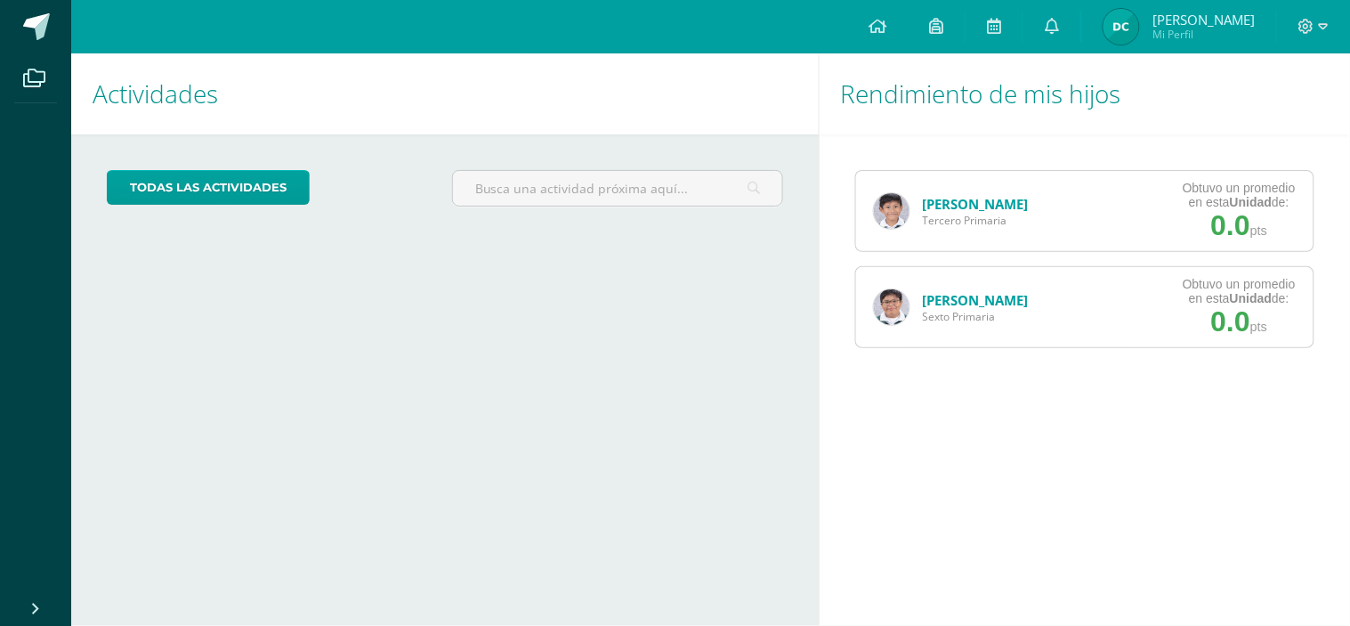
click at [961, 203] on link "[PERSON_NAME]" at bounding box center [976, 204] width 106 height 18
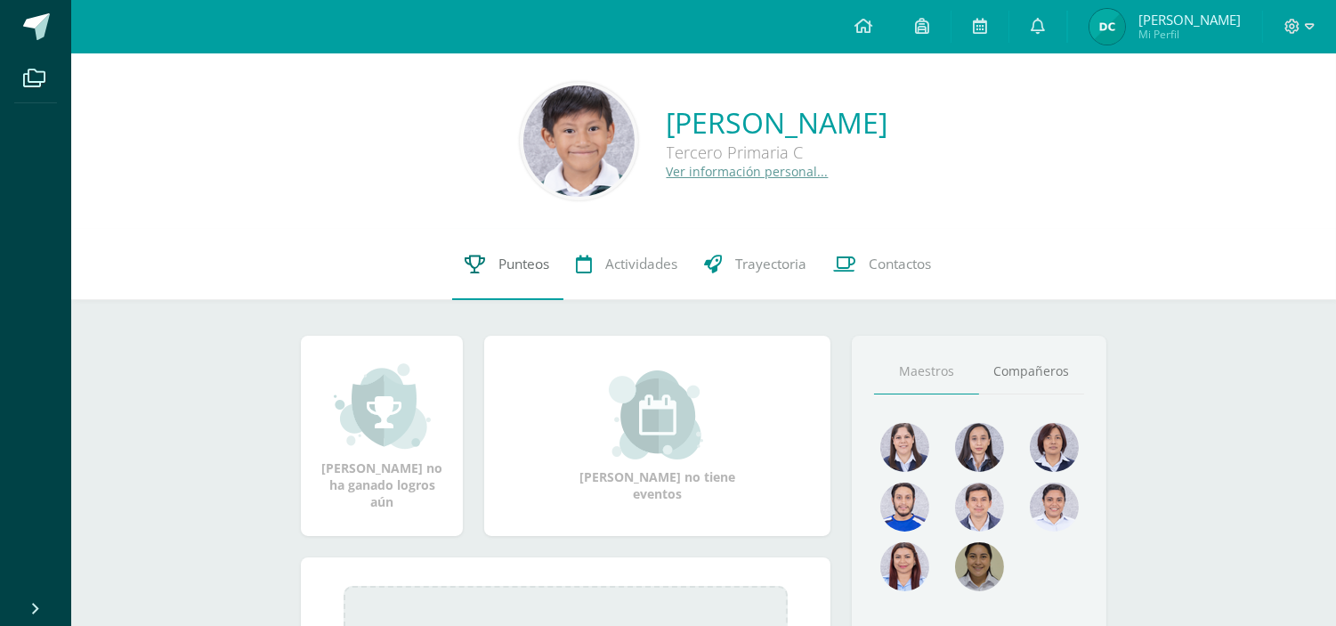
click at [520, 262] on span "Punteos" at bounding box center [524, 264] width 51 height 19
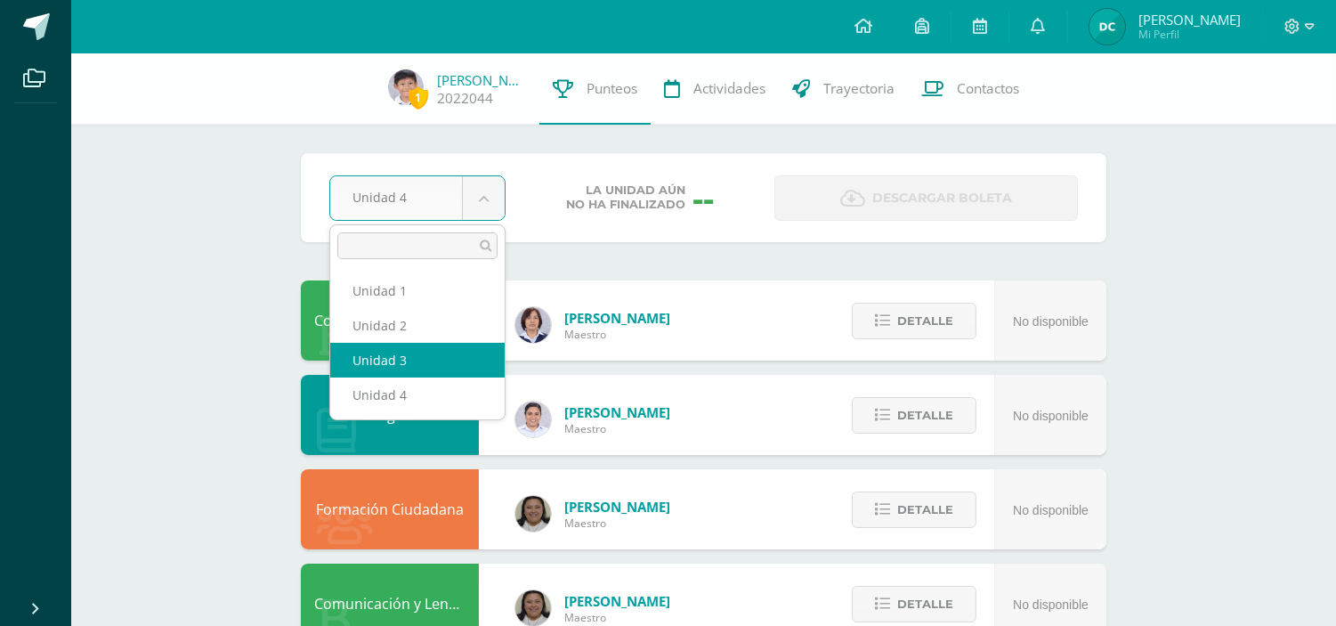
select select "Unidad 3"
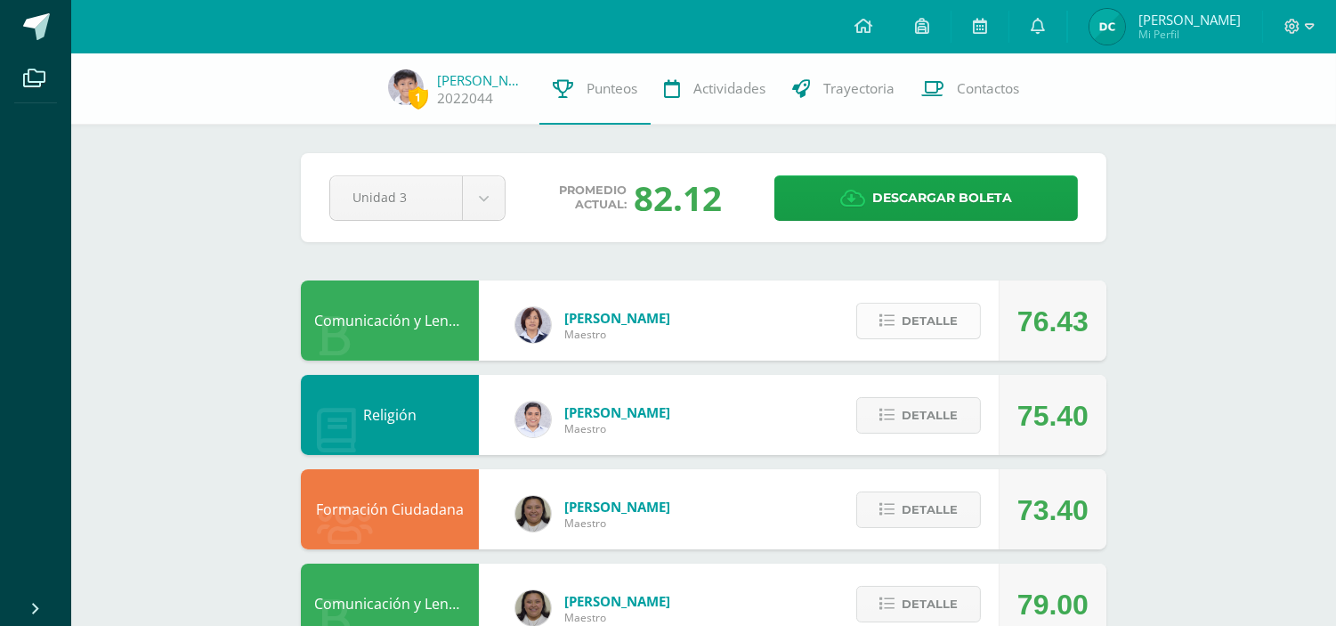
click at [954, 315] on span "Detalle" at bounding box center [930, 320] width 56 height 33
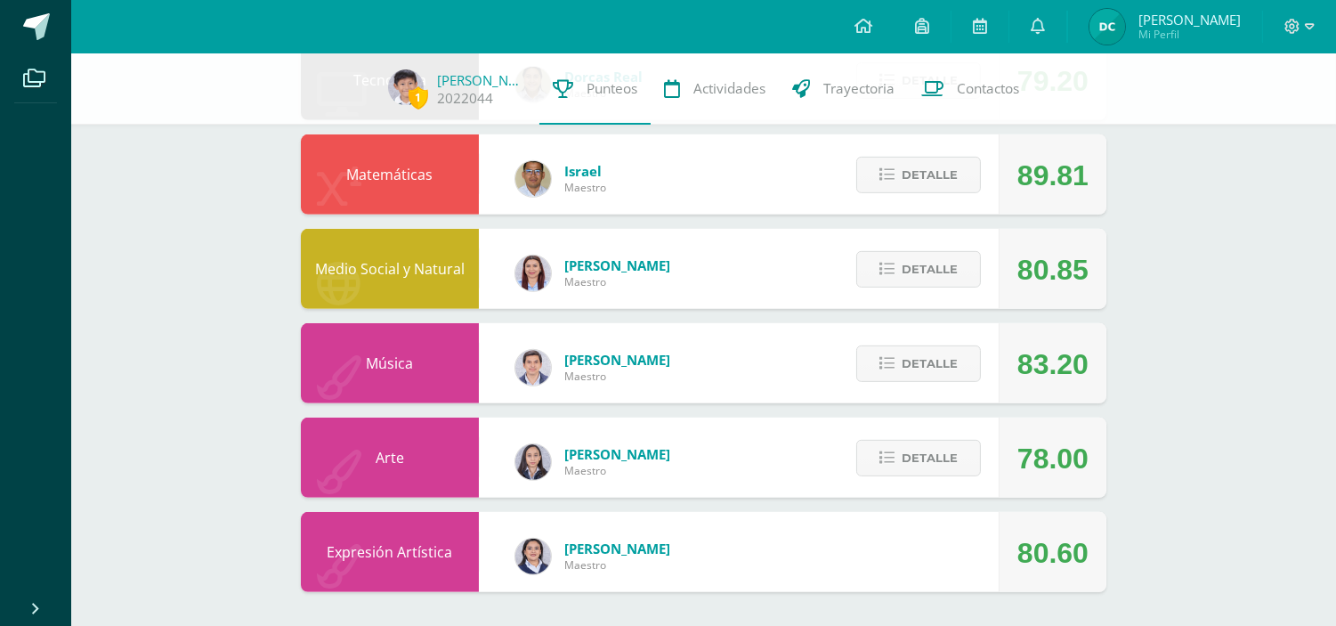
scroll to position [1537, 0]
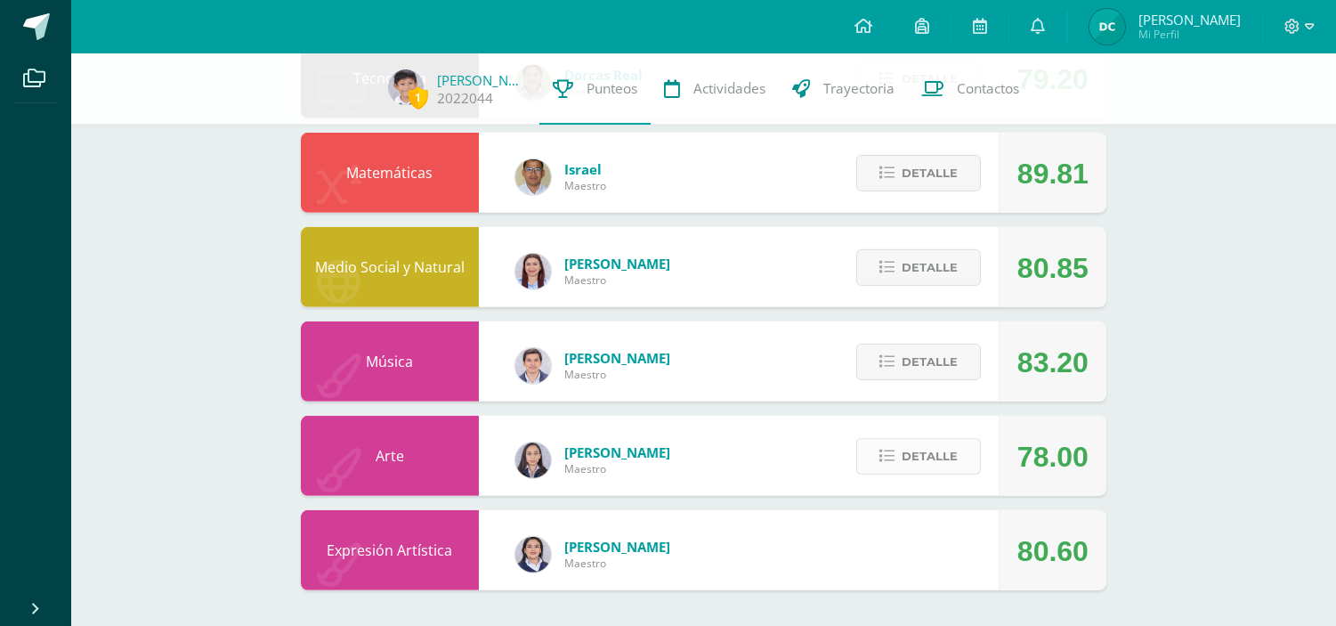
click at [955, 458] on span "Detalle" at bounding box center [930, 456] width 56 height 33
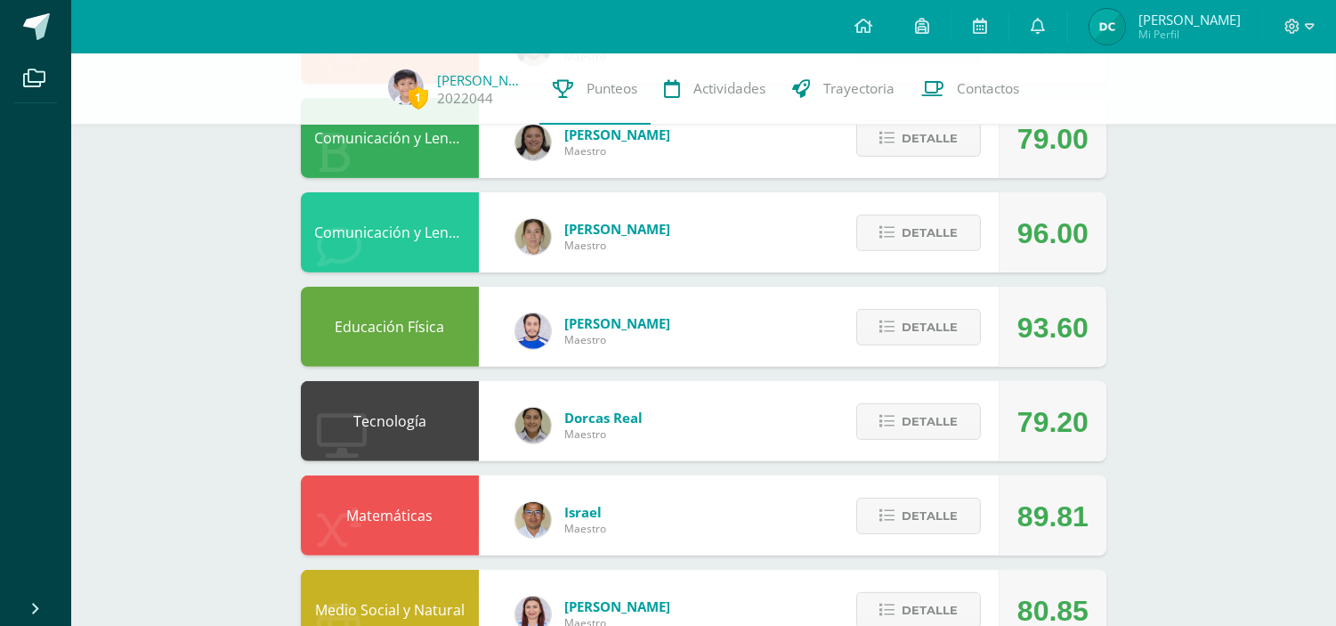
scroll to position [1188, 0]
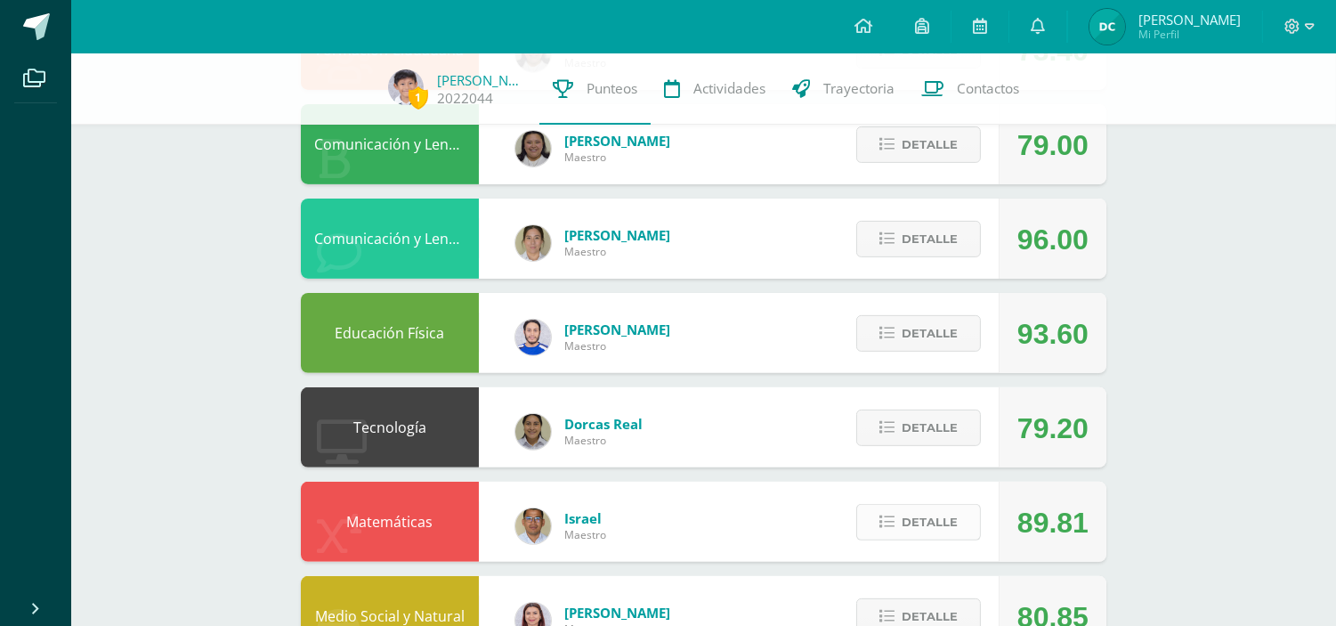
click at [919, 519] on span "Detalle" at bounding box center [930, 522] width 56 height 33
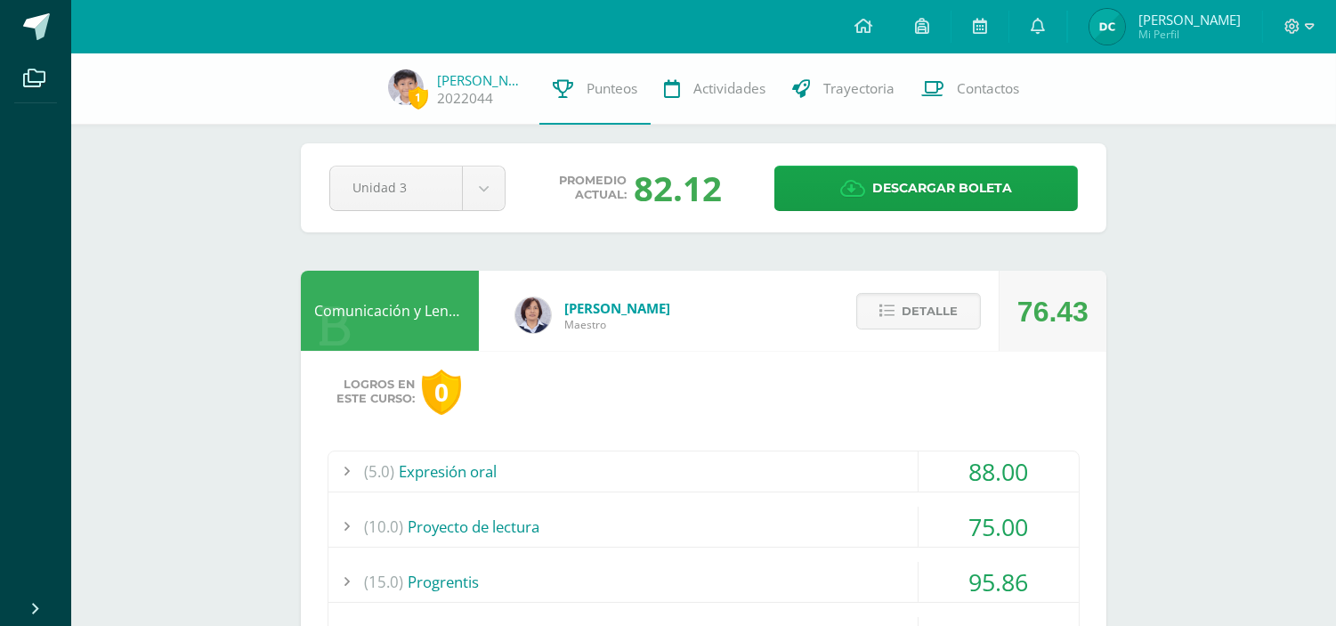
scroll to position [0, 0]
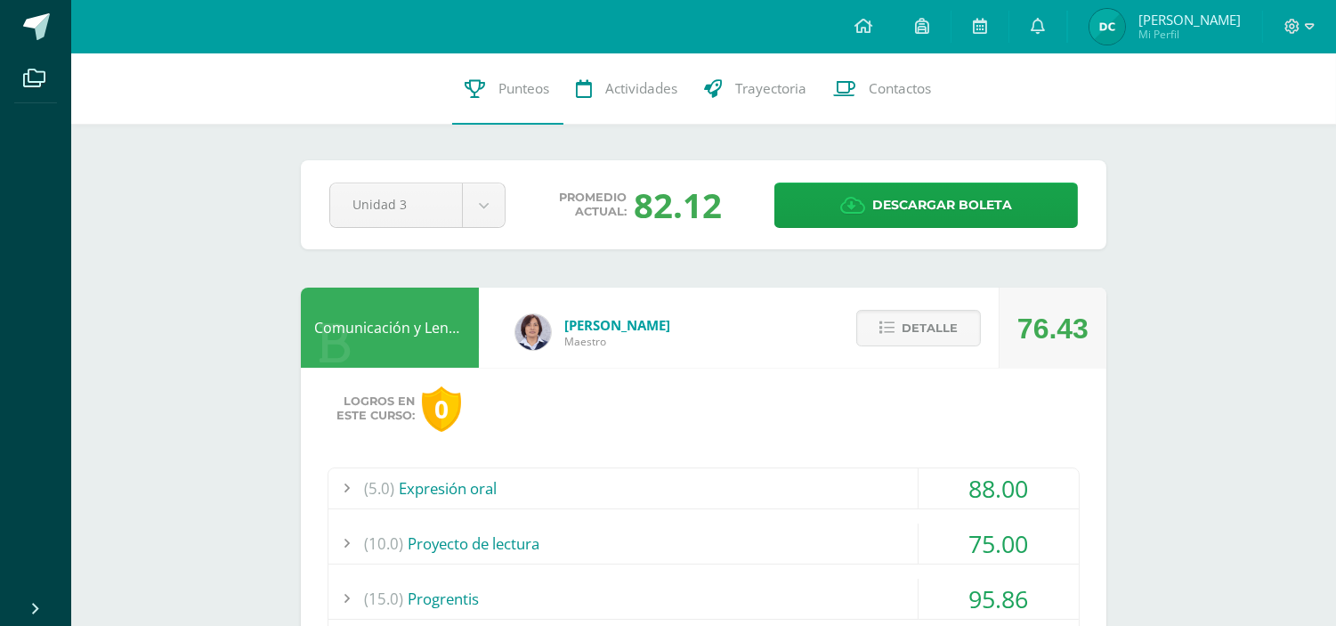
click at [369, 324] on div "Comunicación y Lenguaje L1" at bounding box center [390, 328] width 178 height 80
click at [921, 326] on span "Detalle" at bounding box center [930, 328] width 56 height 33
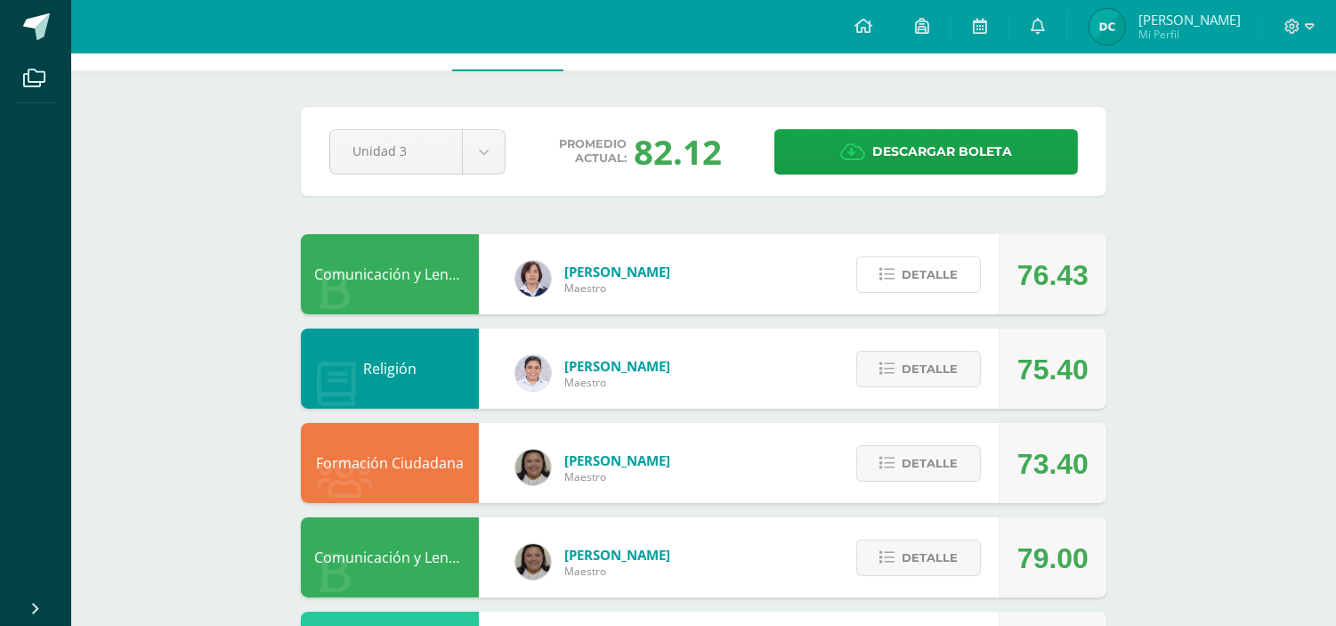
scroll to position [99, 0]
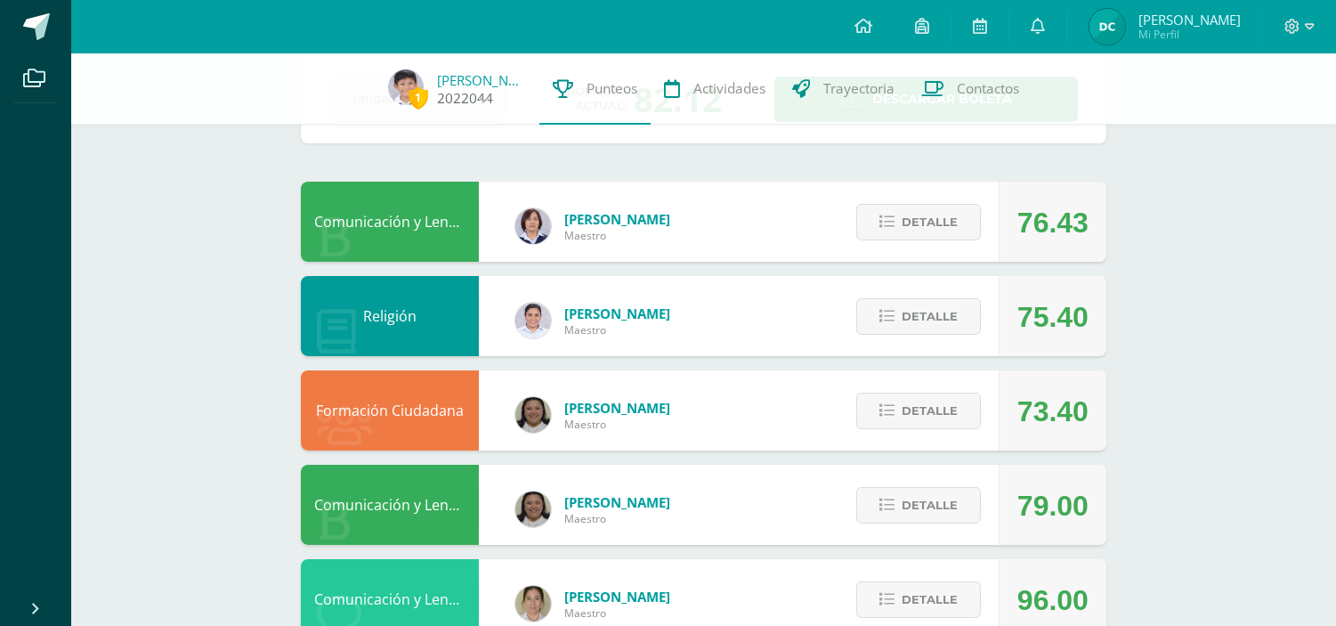
click at [420, 82] on img at bounding box center [406, 87] width 36 height 36
click at [538, 225] on img at bounding box center [533, 226] width 36 height 36
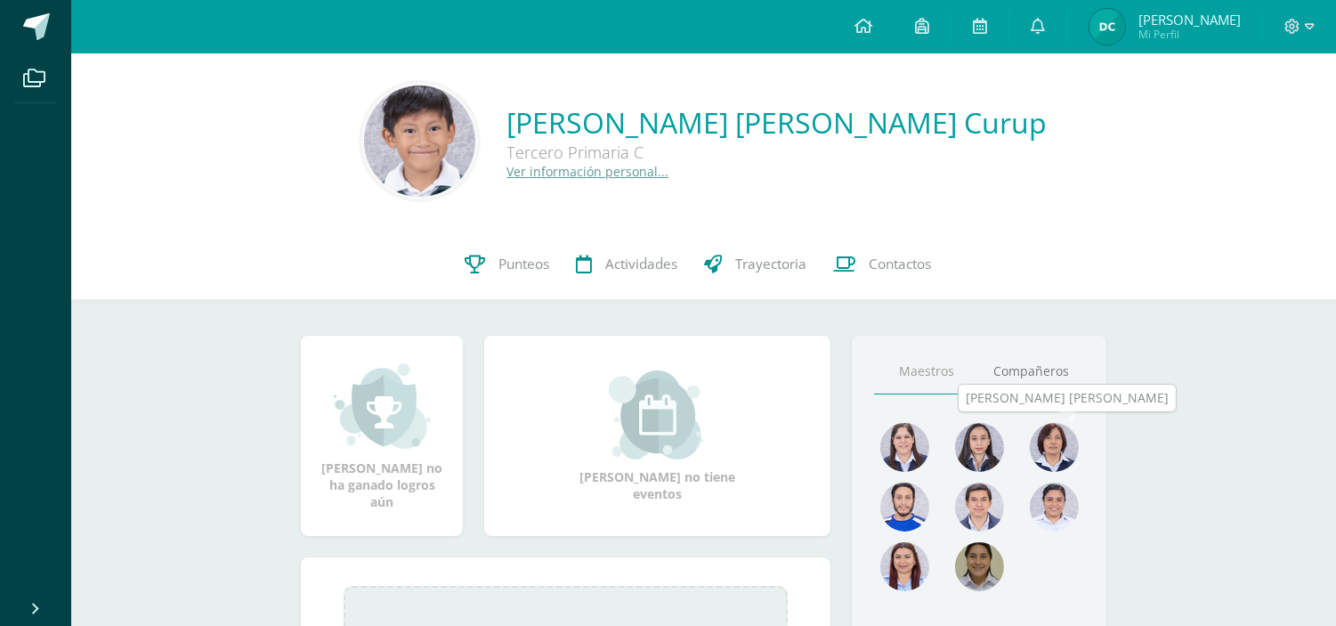
click at [1066, 432] on img at bounding box center [1054, 447] width 49 height 49
click at [1061, 432] on img at bounding box center [1054, 447] width 49 height 49
click at [1025, 372] on link "Compañeros" at bounding box center [1031, 371] width 105 height 45
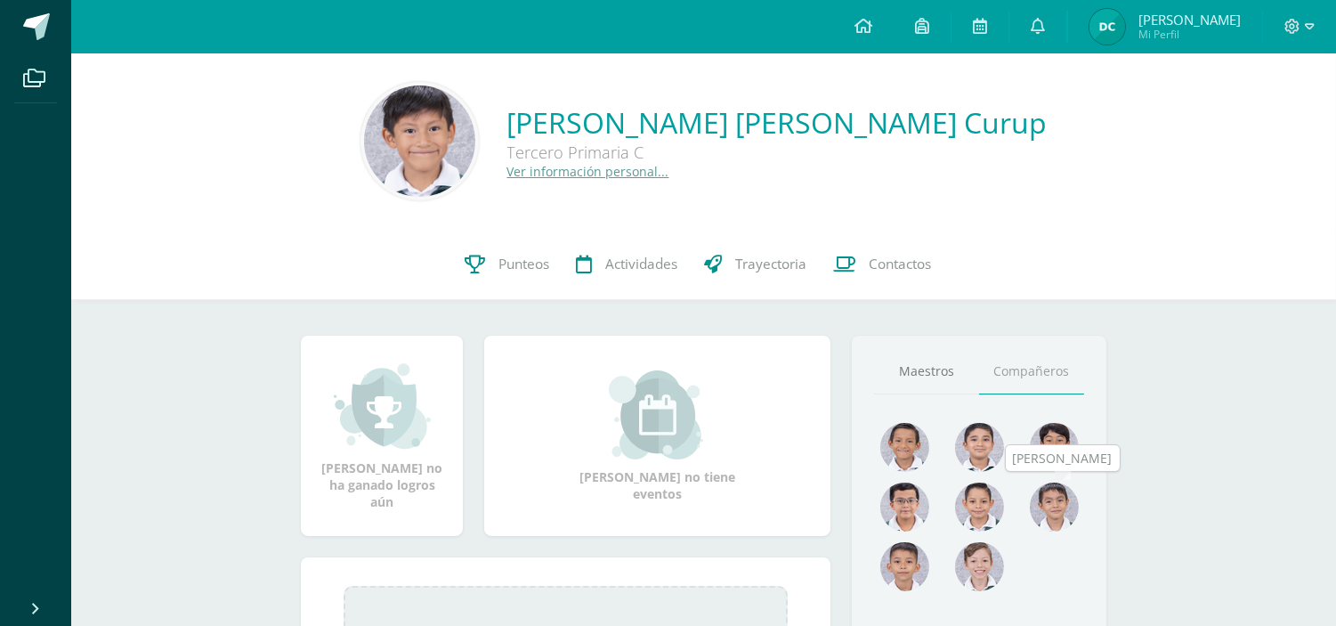
click at [1048, 519] on img at bounding box center [1054, 506] width 49 height 49
click at [981, 513] on img at bounding box center [979, 506] width 49 height 49
